Goal: Task Accomplishment & Management: Manage account settings

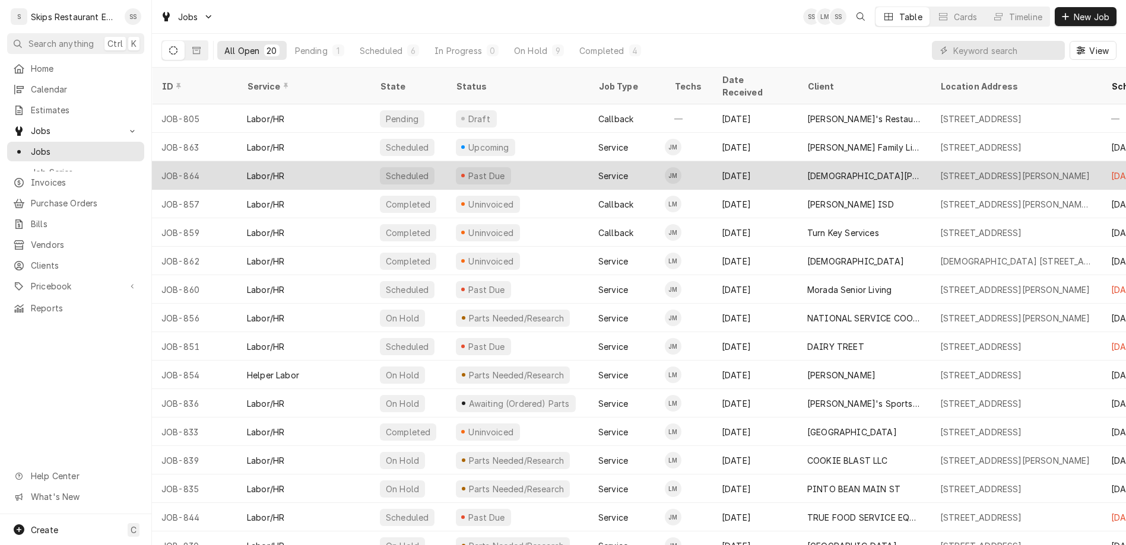
click at [807, 170] on div "[DEMOGRAPHIC_DATA][PERSON_NAME] KITCHEN" at bounding box center [864, 176] width 114 height 12
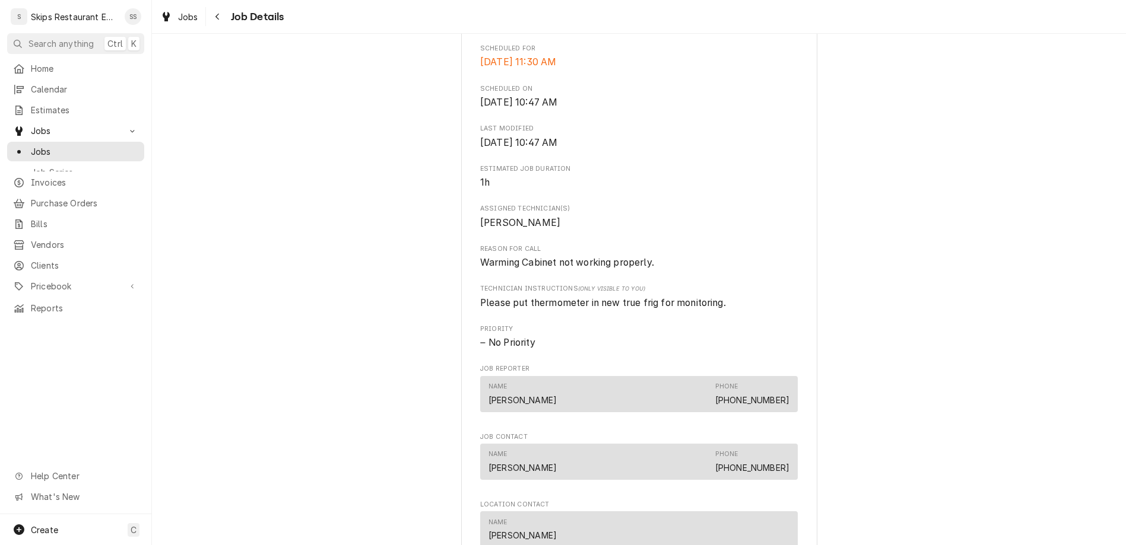
scroll to position [561, 0]
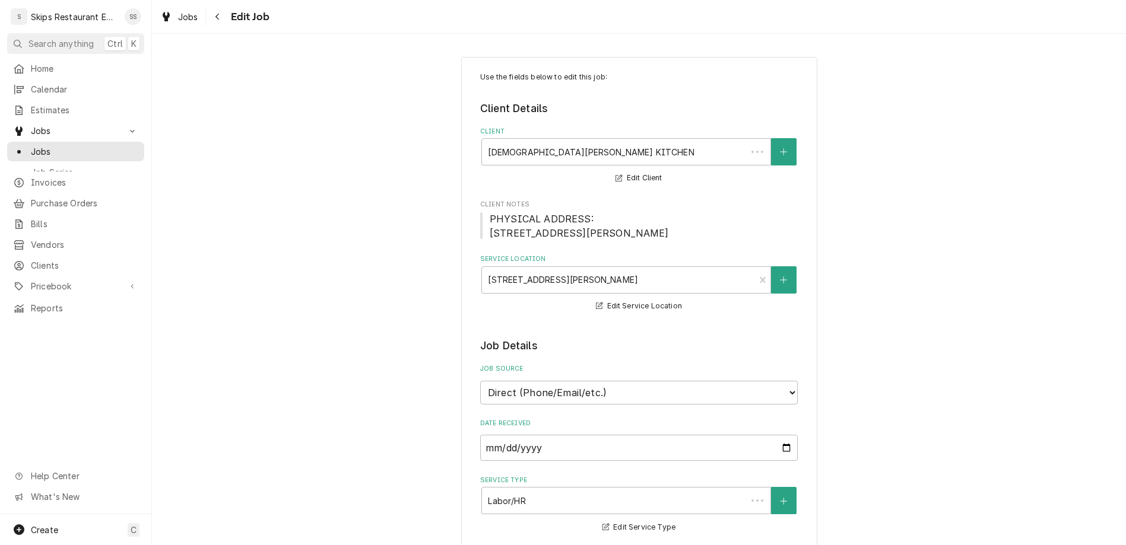
type textarea "x"
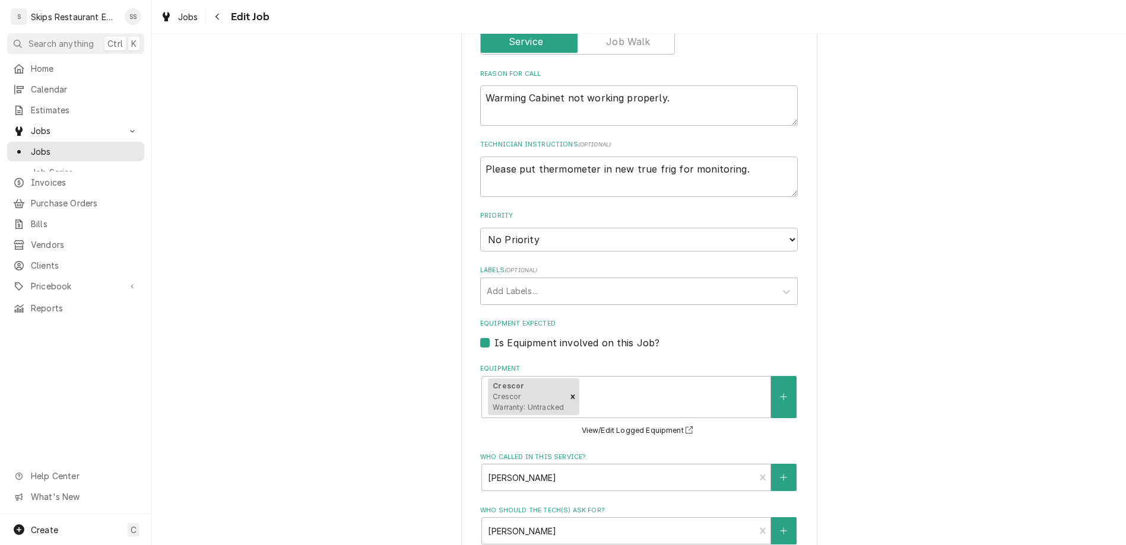
scroll to position [556, 0]
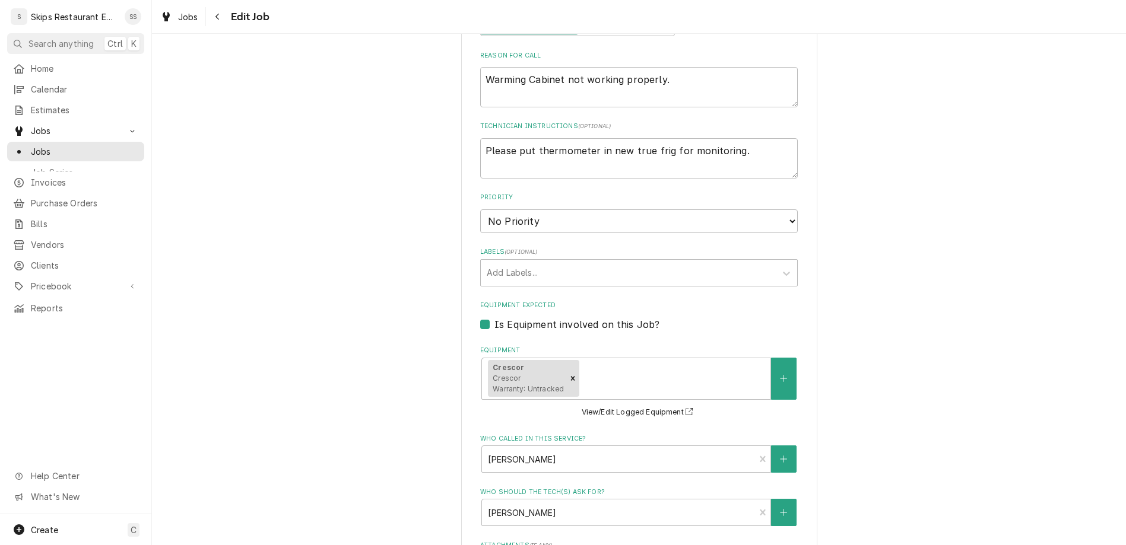
select select "12:30:00"
click option "12:30 PM" at bounding box center [0, 0] width 0 height 0
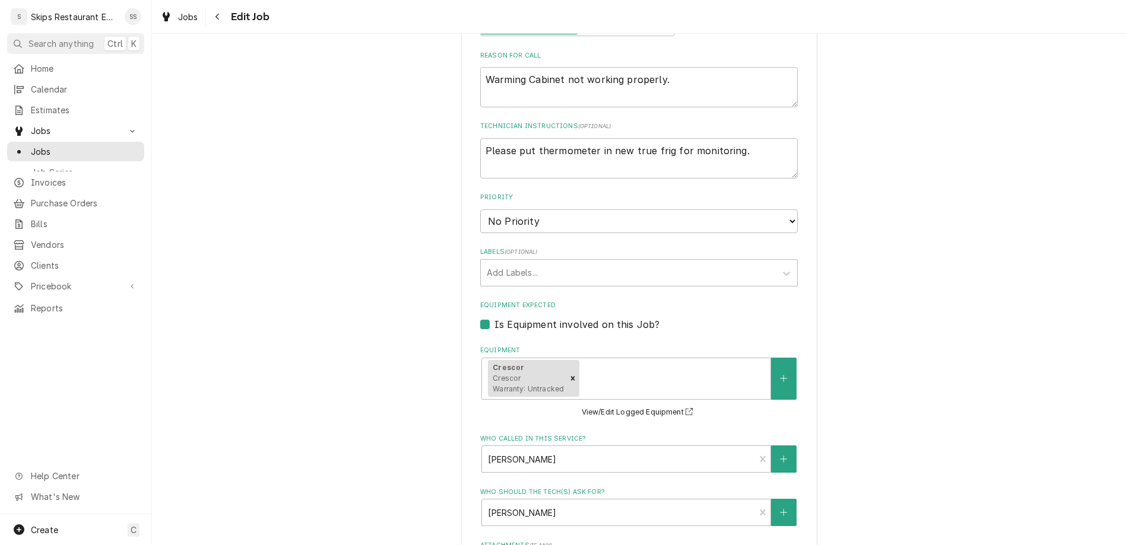
type textarea "x"
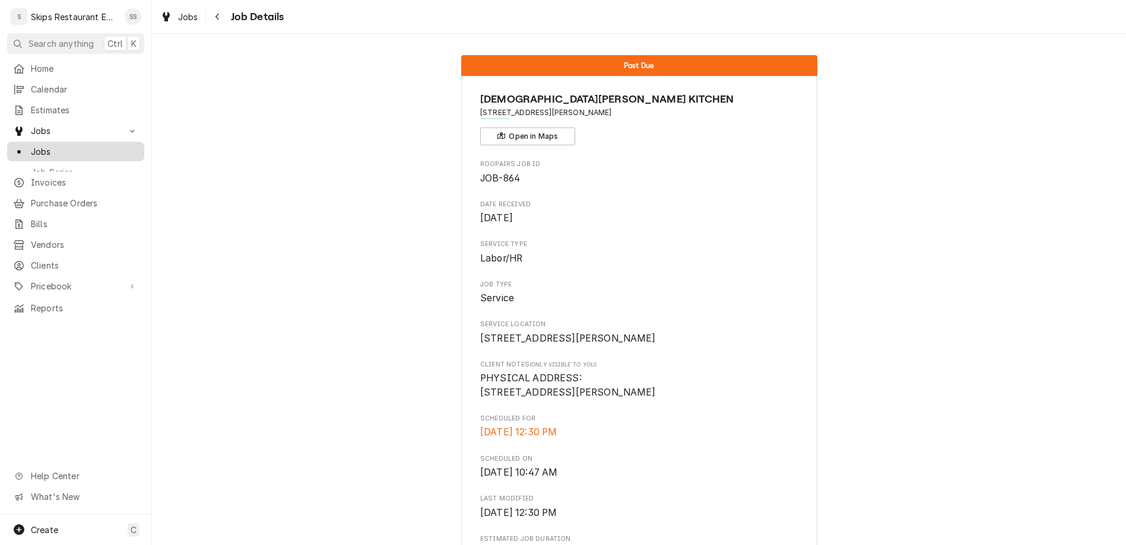
click at [39, 145] on span "Jobs" at bounding box center [84, 151] width 107 height 12
